Goal: Check status: Check status

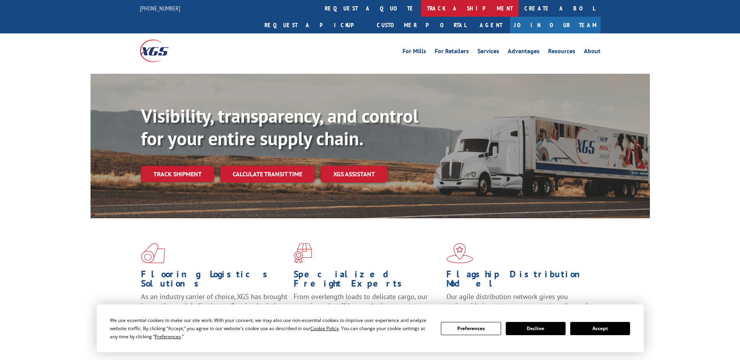
click at [421, 13] on link "track a shipment" at bounding box center [469, 8] width 97 height 17
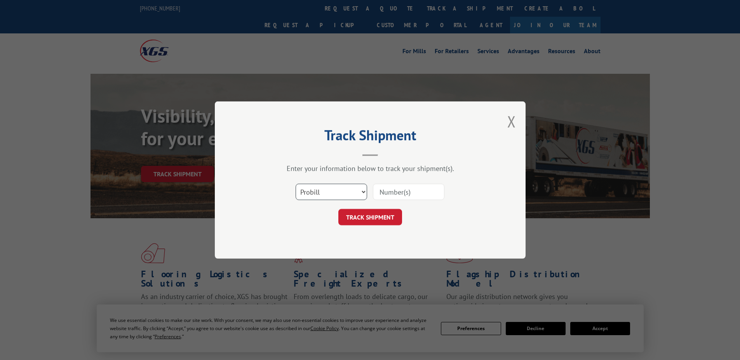
select select "po"
click at [295, 184] on select "Select category... Probill BOL PO" at bounding box center [330, 192] width 71 height 16
click at [393, 196] on input at bounding box center [408, 192] width 71 height 16
click at [330, 191] on select "Select category... Probill BOL PO" at bounding box center [330, 192] width 71 height 16
click at [420, 191] on input at bounding box center [408, 192] width 71 height 16
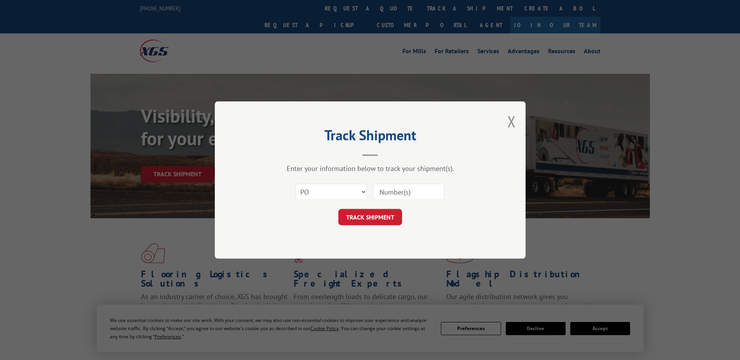
paste input "297478538"
type input "297478538"
click at [370, 223] on button "TRACK SHIPMENT" at bounding box center [370, 217] width 64 height 16
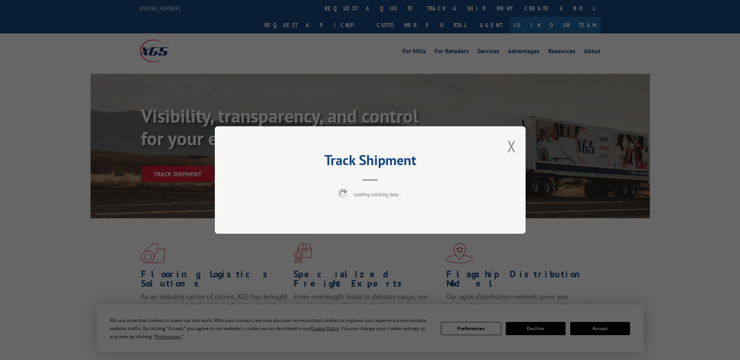
click at [372, 215] on div "Track Shipment Loading tracking data..." at bounding box center [370, 180] width 311 height 108
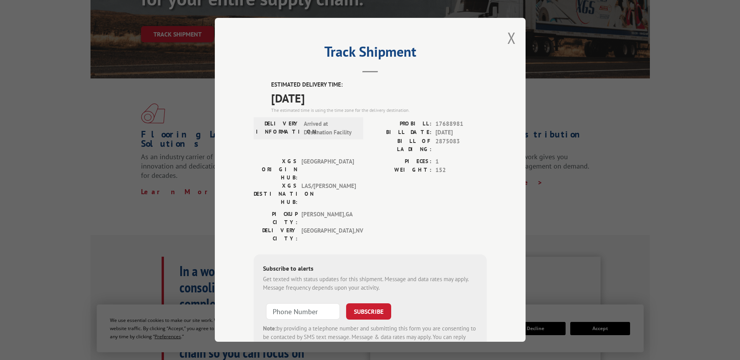
click at [37, 184] on div "Track Shipment ESTIMATED DELIVERY TIME: [DATE] The estimated time is using the …" at bounding box center [370, 180] width 740 height 360
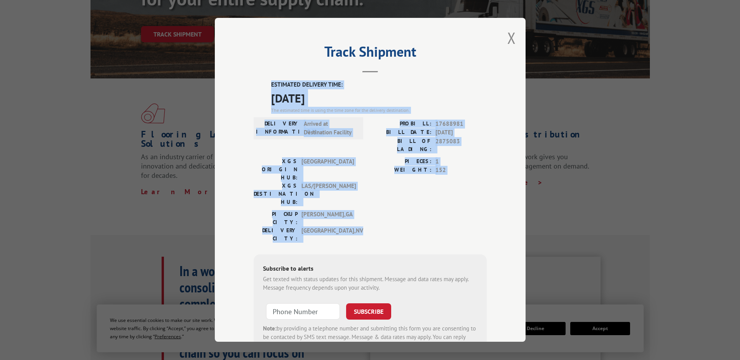
drag, startPoint x: 264, startPoint y: 86, endPoint x: 482, endPoint y: 190, distance: 241.9
click at [482, 190] on div "ESTIMATED DELIVERY TIME: [DATE] The estimated time is using the time zone for t…" at bounding box center [370, 219] width 233 height 279
copy div "ESTIMATED DELIVERY TIME: [DATE] The estimated time is using the time zone for t…"
